Goal: Task Accomplishment & Management: Manage account settings

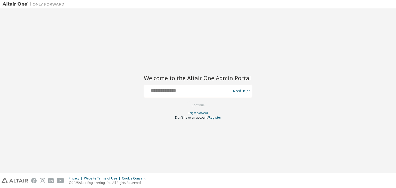
click at [168, 91] on input "text" at bounding box center [188, 89] width 84 height 7
click at [162, 93] on input "text" at bounding box center [188, 89] width 84 height 7
type input "**********"
click at [195, 106] on button "Continue" at bounding box center [198, 105] width 24 height 8
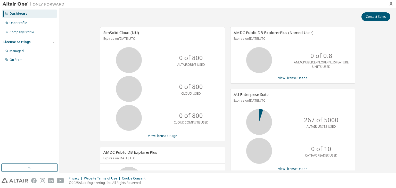
click at [392, 3] on icon "button" at bounding box center [391, 4] width 4 height 4
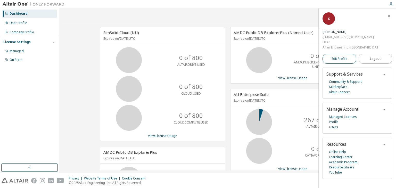
click at [346, 57] on span "Edit Profile" at bounding box center [340, 59] width 16 height 4
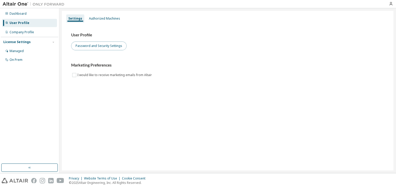
click at [114, 48] on button "Password and Security Settings" at bounding box center [98, 46] width 55 height 9
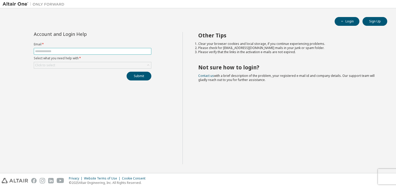
click at [87, 49] on input "text" at bounding box center [92, 51] width 115 height 4
type input "**********"
click at [75, 63] on div "Click to select" at bounding box center [92, 65] width 117 height 6
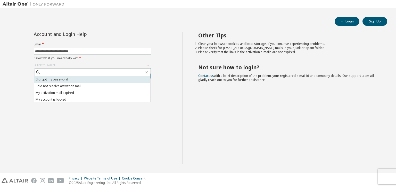
click at [54, 79] on li "I forgot my password" at bounding box center [92, 79] width 116 height 7
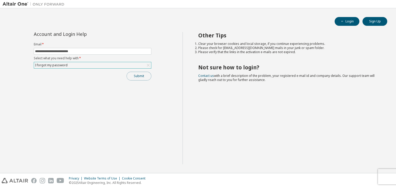
click at [140, 76] on button "Submit" at bounding box center [139, 76] width 25 height 9
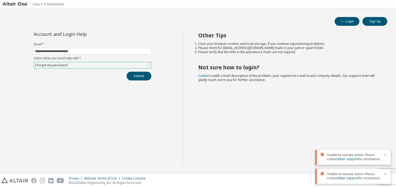
click at [384, 155] on icon "button" at bounding box center [385, 154] width 3 height 3
click at [386, 172] on button "button" at bounding box center [385, 174] width 3 height 5
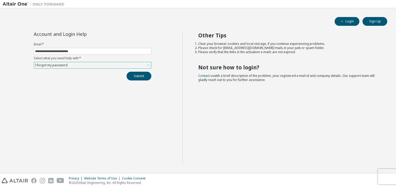
click at [128, 63] on div "I forgot my password" at bounding box center [92, 65] width 117 height 6
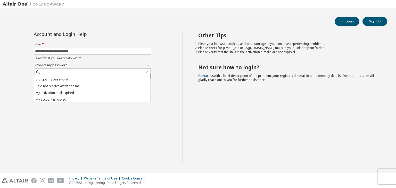
click at [73, 66] on div "I forgot my password" at bounding box center [92, 65] width 117 height 6
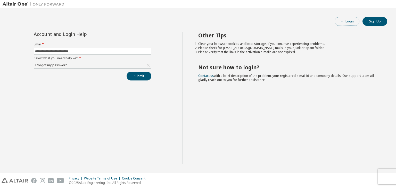
click at [347, 23] on button "Login" at bounding box center [347, 21] width 25 height 9
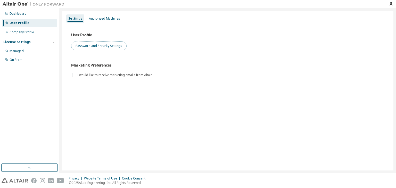
click at [111, 45] on button "Password and Security Settings" at bounding box center [98, 46] width 55 height 9
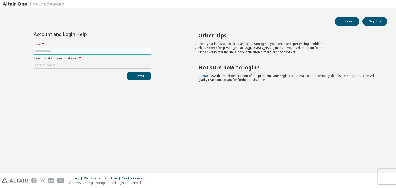
click at [109, 49] on span at bounding box center [93, 51] width 118 height 7
click at [105, 50] on input "text" at bounding box center [92, 51] width 115 height 4
click at [125, 65] on div "Click to select" at bounding box center [92, 65] width 117 height 6
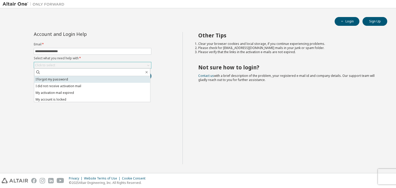
click at [75, 80] on li "I forgot my password" at bounding box center [92, 79] width 116 height 7
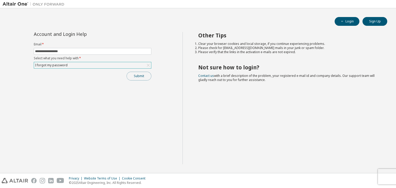
click at [134, 74] on button "Submit" at bounding box center [139, 76] width 25 height 9
click at [386, 179] on button "button" at bounding box center [385, 178] width 3 height 5
click at [51, 50] on input "**********" at bounding box center [92, 51] width 115 height 4
type input "**********"
click at [133, 75] on button "Submit" at bounding box center [139, 76] width 25 height 9
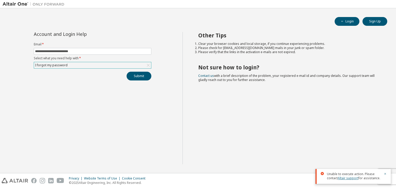
click at [349, 178] on link "Altair support" at bounding box center [348, 178] width 21 height 4
